Goal: Information Seeking & Learning: Learn about a topic

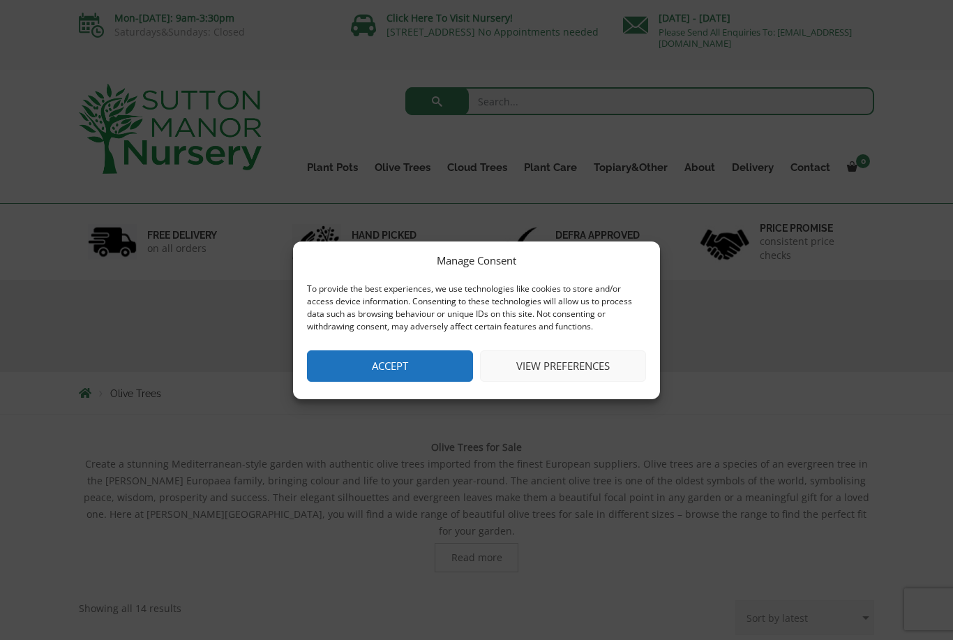
click at [354, 368] on button "Accept" at bounding box center [390, 365] width 166 height 31
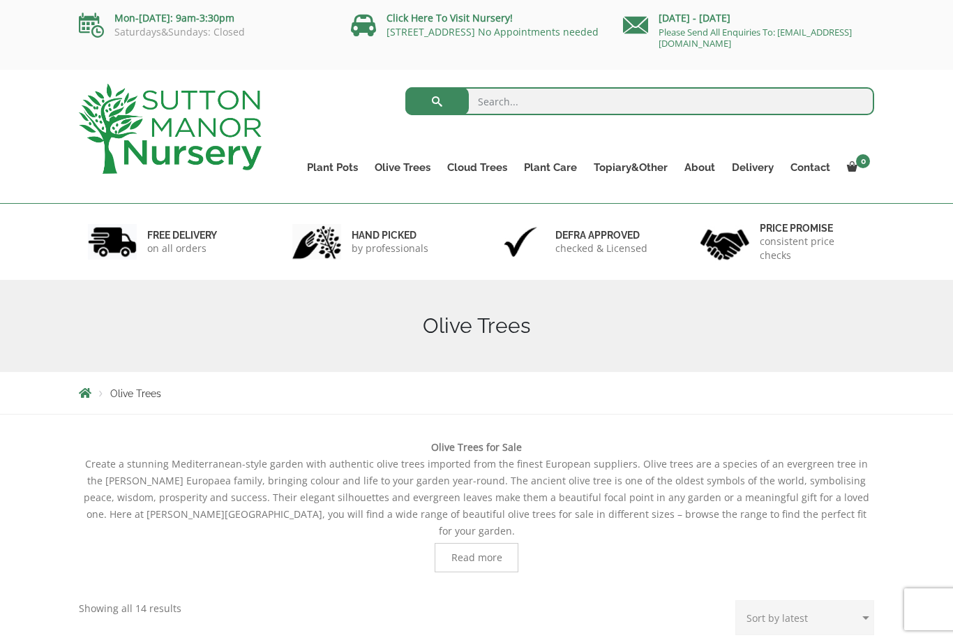
click at [0, 0] on ul "Gnarled Olive Trees (Bella Range) Gnarled Olive Trees (Grande Range) Plateau Ol…" at bounding box center [0, 0] width 0 height 0
click at [399, 160] on link "Olive Trees" at bounding box center [402, 168] width 73 height 20
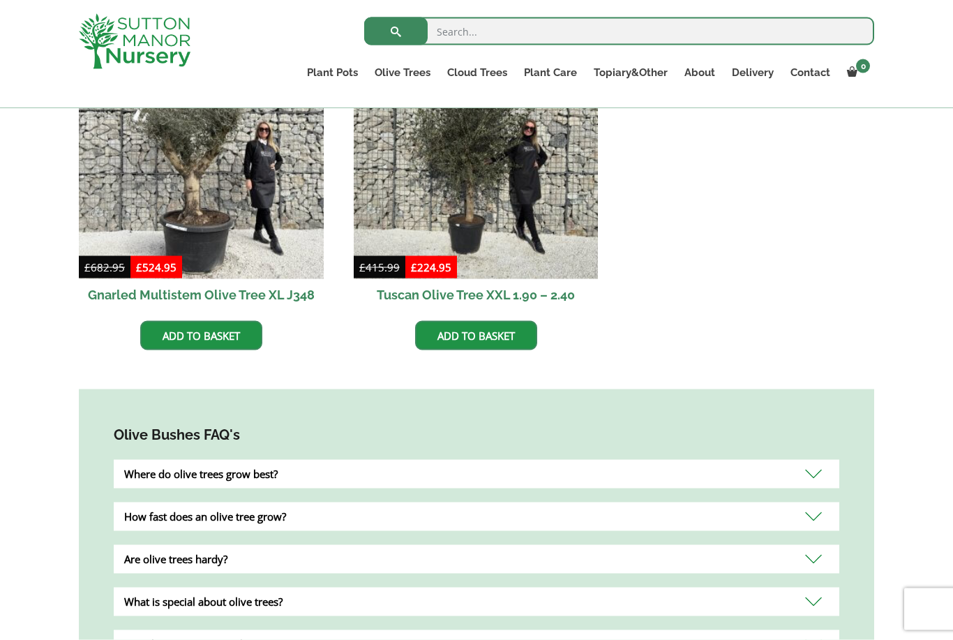
scroll to position [937, 0]
click at [158, 462] on div "Where do olive trees grow best?" at bounding box center [476, 473] width 725 height 29
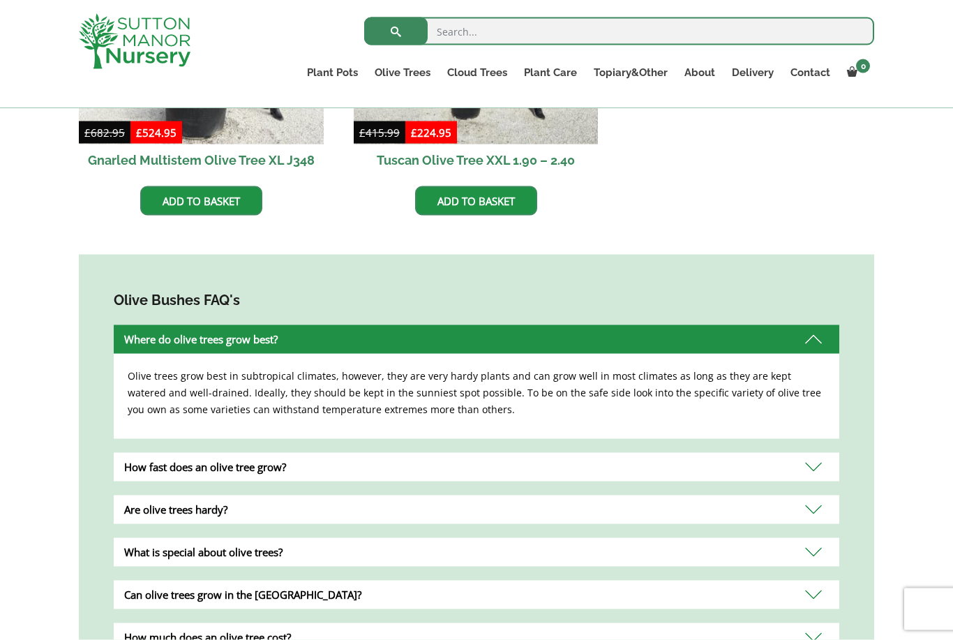
scroll to position [1080, 0]
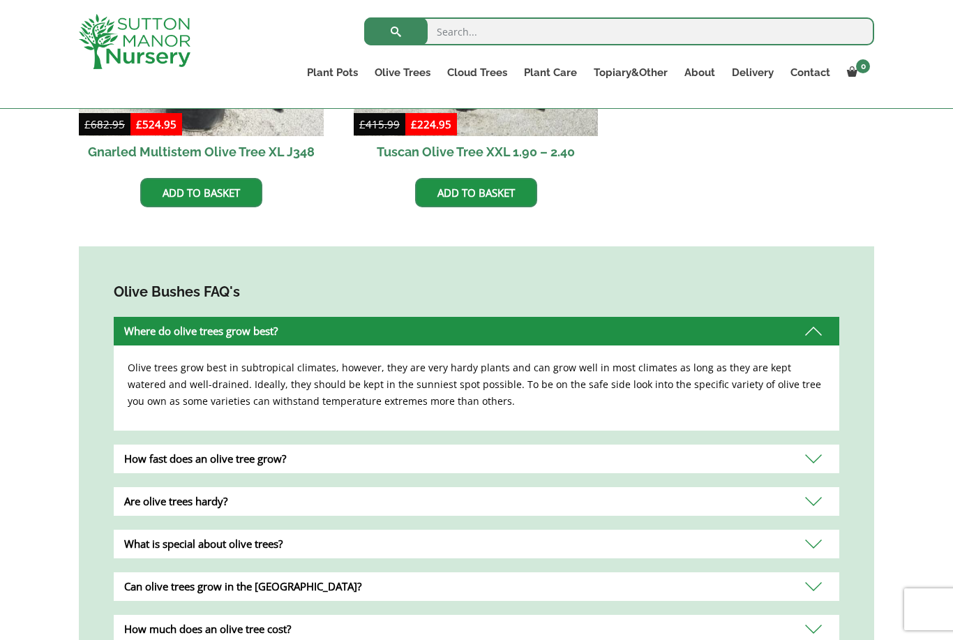
click at [162, 448] on div "How fast does an olive tree grow?" at bounding box center [476, 458] width 725 height 29
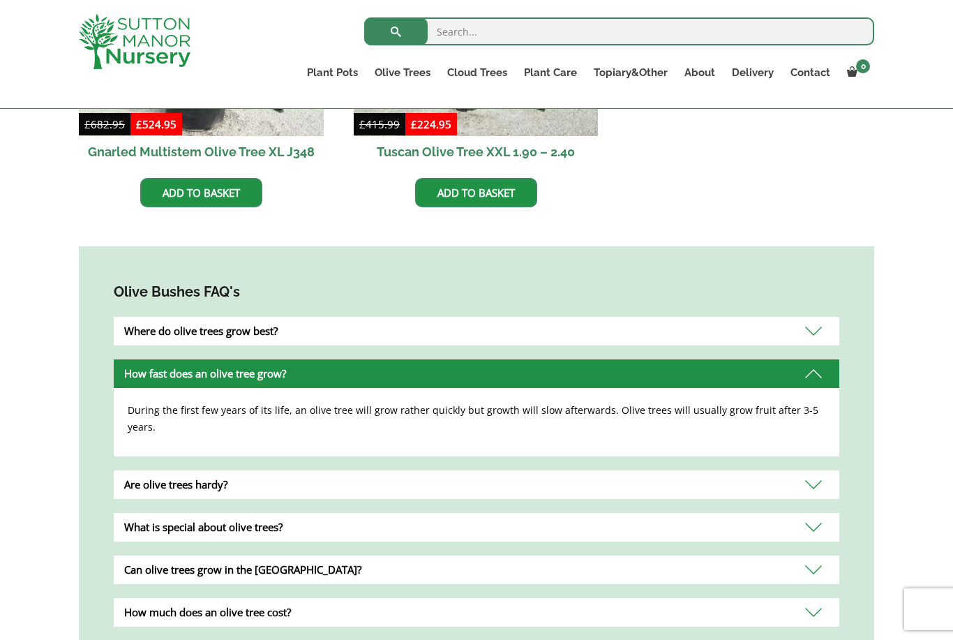
click at [153, 470] on div "Are olive trees hardy?" at bounding box center [476, 484] width 725 height 29
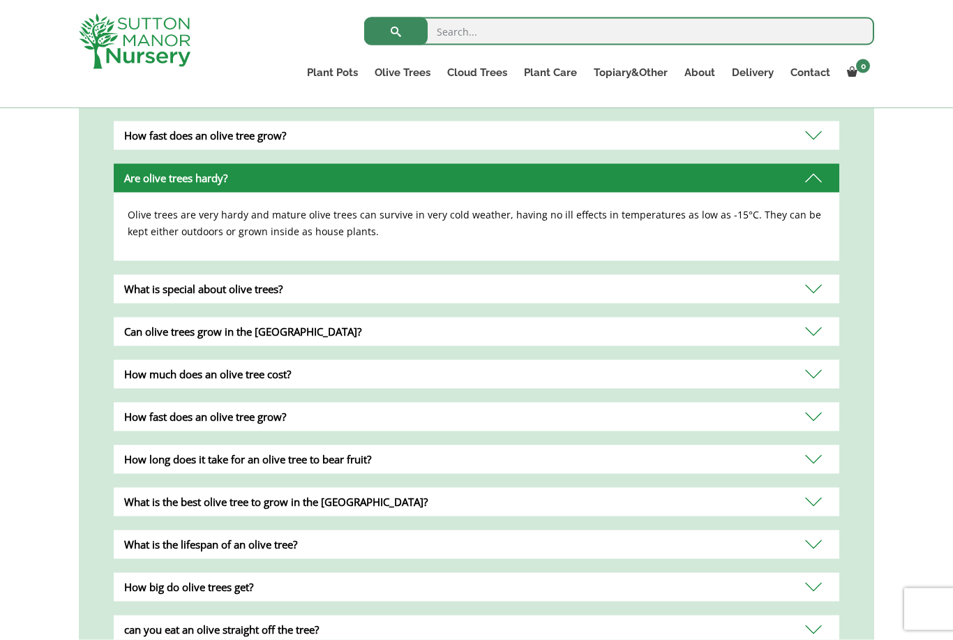
scroll to position [1322, 0]
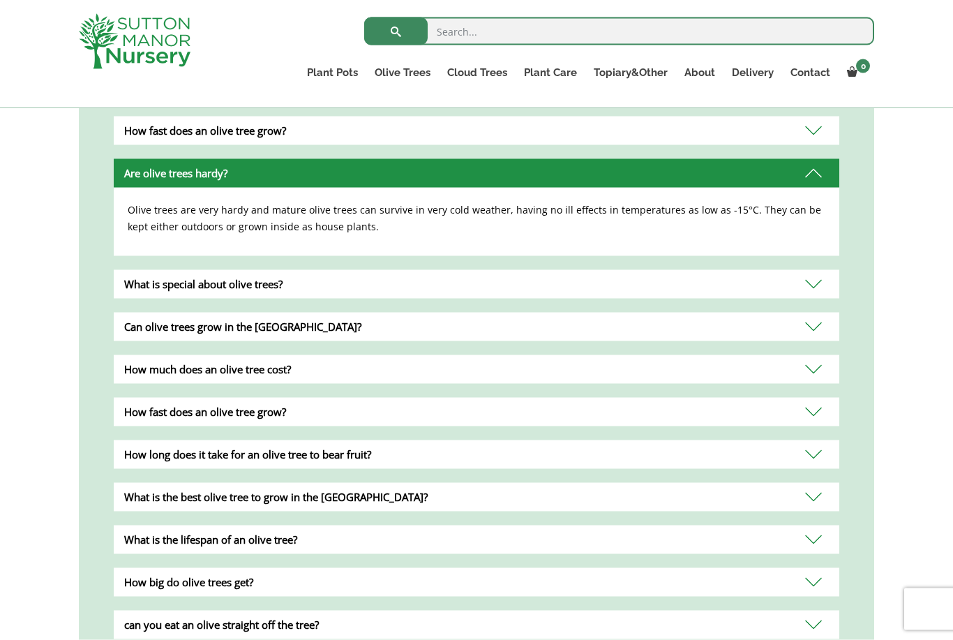
click at [144, 446] on div "How long does it take for an olive tree to bear fruit?" at bounding box center [476, 454] width 725 height 29
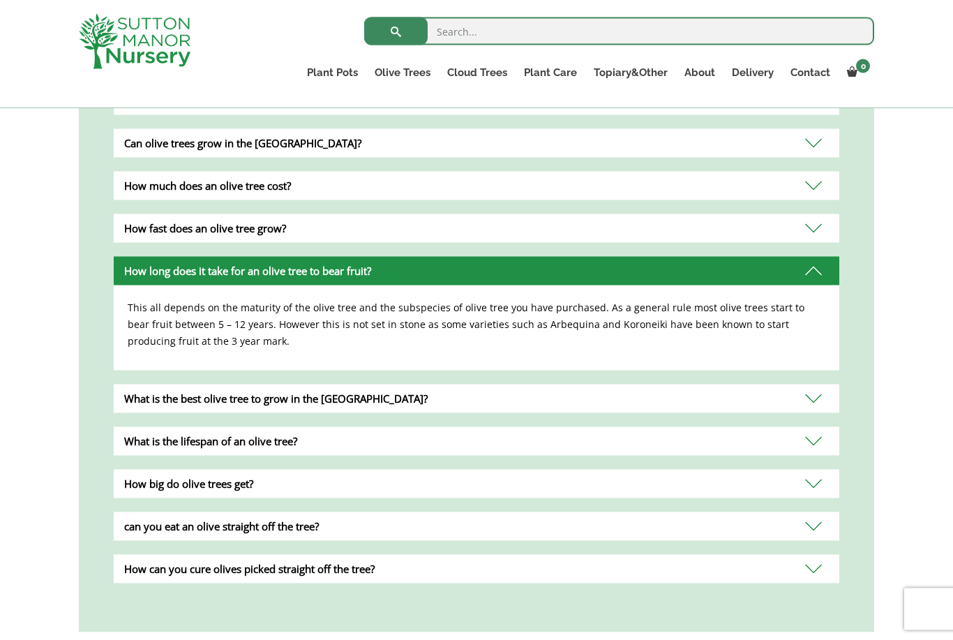
click at [129, 427] on div "What is the lifespan of an olive tree?" at bounding box center [476, 441] width 725 height 29
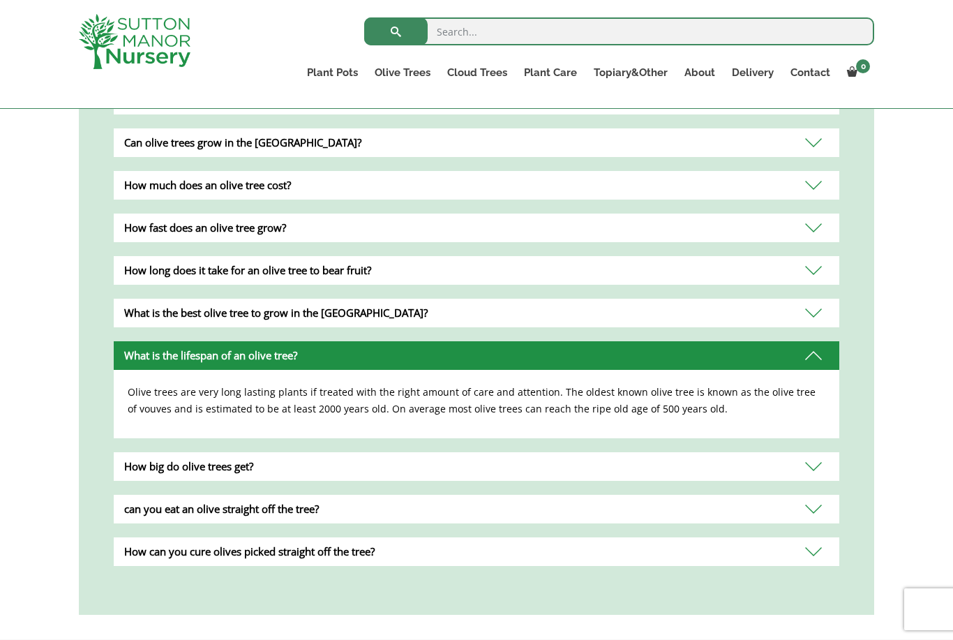
click at [144, 458] on div "How big do olive trees get?" at bounding box center [476, 466] width 725 height 29
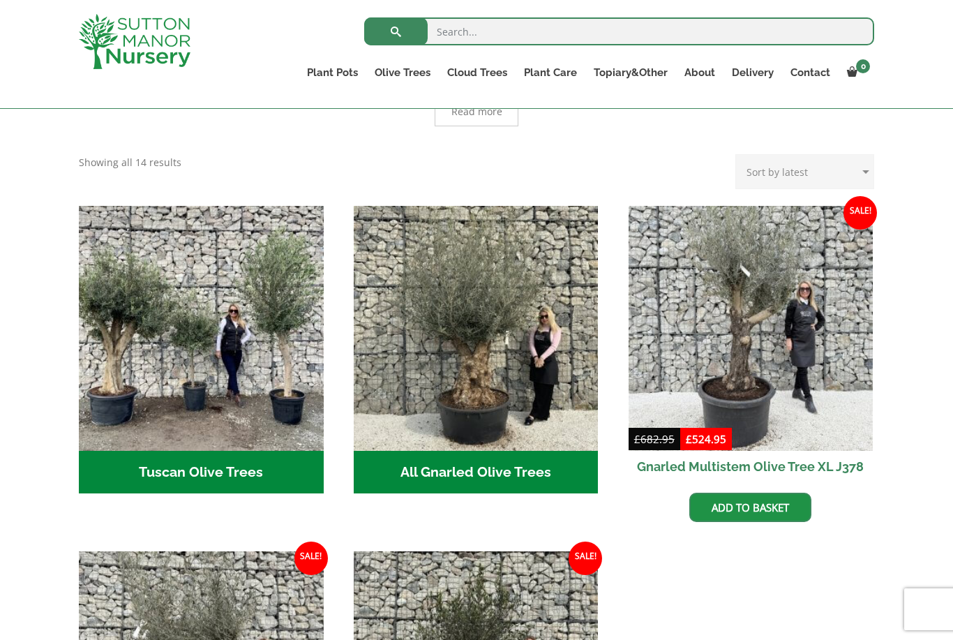
scroll to position [419, 0]
